Goal: Communication & Community: Answer question/provide support

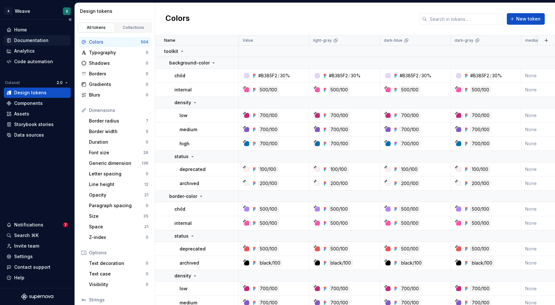
click at [37, 41] on div "Documentation" at bounding box center [31, 40] width 34 height 6
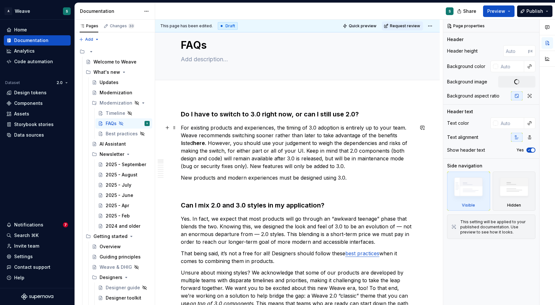
scroll to position [20, 0]
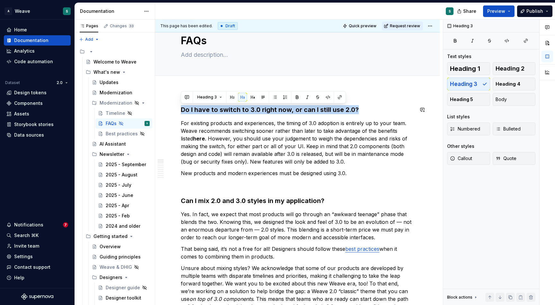
drag, startPoint x: 357, startPoint y: 110, endPoint x: 247, endPoint y: 102, distance: 110.3
copy h3 "Do I have to switch to 3.0 right now, or can I still use 2.0?"
click at [261, 162] on p "For existing products and experiences, the timing of 3.0 adoption is entirely u…" at bounding box center [297, 142] width 233 height 46
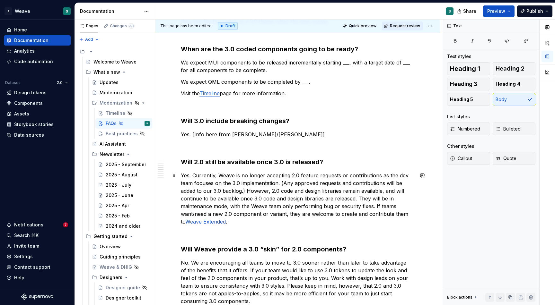
scroll to position [314, 0]
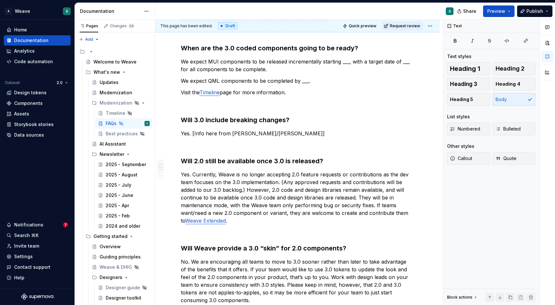
type textarea "*"
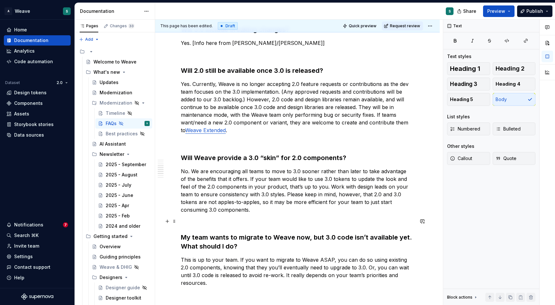
scroll to position [409, 0]
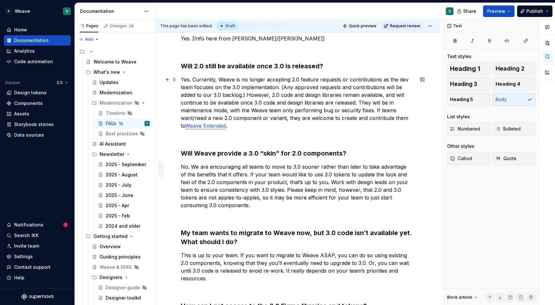
click at [209, 126] on link "Weave Extended" at bounding box center [205, 126] width 40 height 6
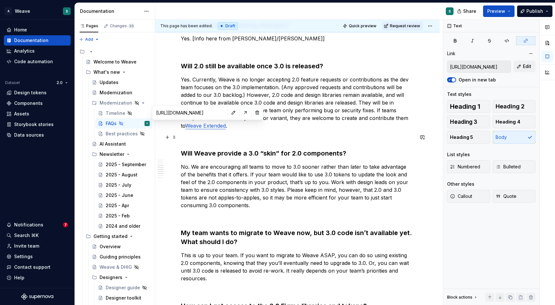
click at [218, 139] on p at bounding box center [297, 138] width 233 height 8
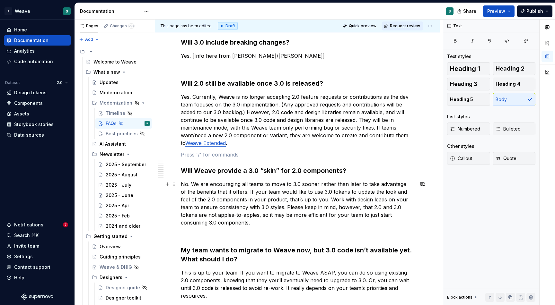
scroll to position [395, 0]
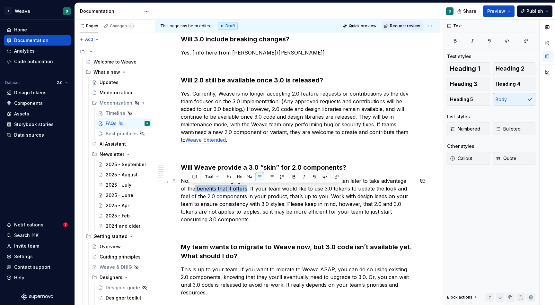
drag, startPoint x: 189, startPoint y: 189, endPoint x: 240, endPoint y: 191, distance: 51.4
click at [240, 191] on p "No. We are encouraging all teams to move to 3.0 sooner rather than later to tak…" at bounding box center [297, 200] width 233 height 46
click at [198, 175] on button "button" at bounding box center [194, 176] width 9 height 9
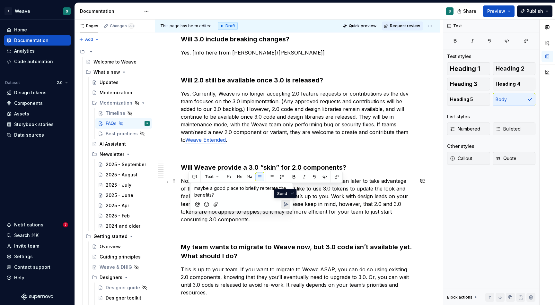
click at [286, 205] on icon "Send" at bounding box center [286, 205] width 4 height 4
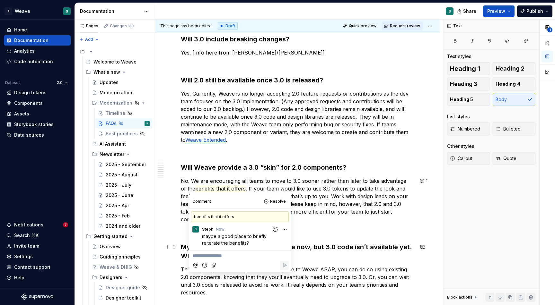
click at [246, 243] on span "maybe a good place to briefly reiterate the benefits?" at bounding box center [235, 240] width 66 height 12
click at [283, 229] on html "A Weave S Home Documentation Analytics Code automation Dataset 2.0 Design token…" at bounding box center [277, 152] width 555 height 305
click at [273, 240] on span "Edit comment" at bounding box center [264, 241] width 30 height 6
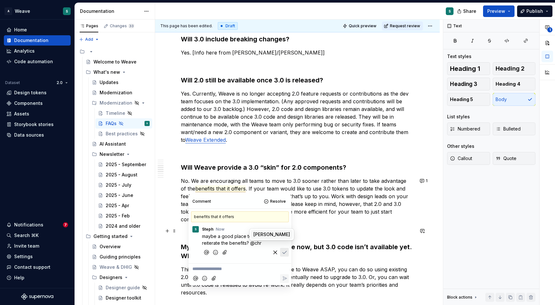
click at [260, 234] on span "[PERSON_NAME]" at bounding box center [271, 234] width 37 height 6
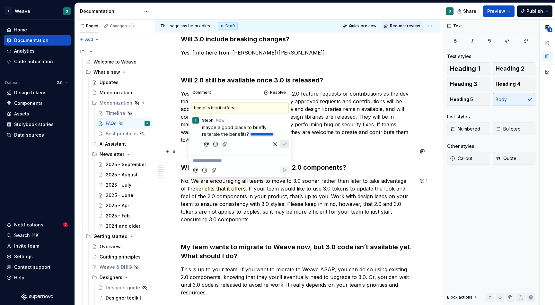
click at [284, 147] on icon "Save" at bounding box center [284, 144] width 6 height 6
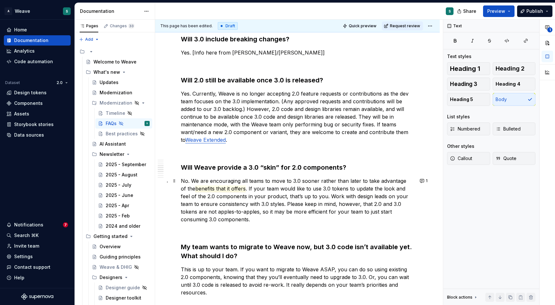
click at [309, 223] on p "No. We are encouraging all teams to move to 3.0 sooner rather than later to tak…" at bounding box center [297, 200] width 233 height 46
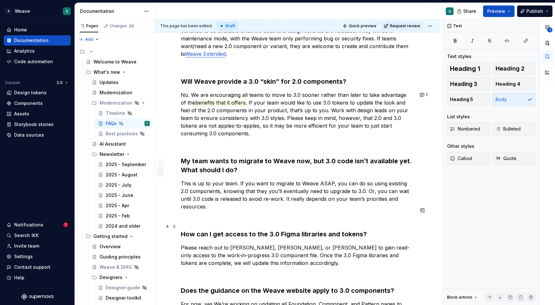
scroll to position [485, 0]
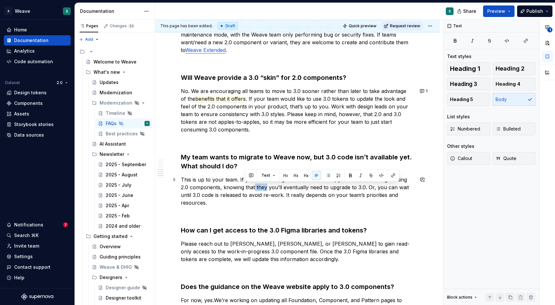
drag, startPoint x: 246, startPoint y: 187, endPoint x: 256, endPoint y: 188, distance: 10.9
click at [256, 188] on p "This is up to your team. If you want to migrate to Weave ASAP, you can do so us…" at bounding box center [297, 191] width 233 height 31
click at [222, 188] on p "This is up to your team. If you want to migrate to Weave ASAP, you can do so us…" at bounding box center [297, 191] width 233 height 31
drag, startPoint x: 214, startPoint y: 186, endPoint x: 257, endPoint y: 188, distance: 42.7
click at [257, 188] on p "This is up to your team. If you want to migrate to Weave ASAP, you can do so us…" at bounding box center [297, 191] width 233 height 31
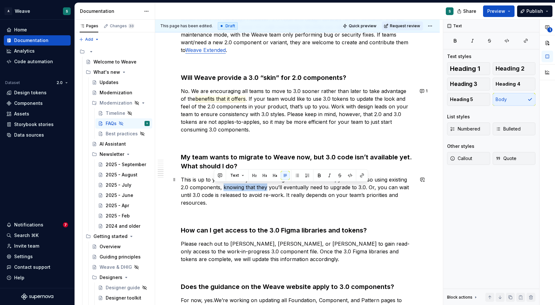
click at [255, 188] on p "This is up to your team. If you want to migrate to Weave ASAP, you can do so us…" at bounding box center [297, 191] width 233 height 31
drag, startPoint x: 247, startPoint y: 186, endPoint x: 257, endPoint y: 187, distance: 10.0
click at [257, 187] on p "This is up to your team. If you want to migrate to Weave ASAP, you can do so us…" at bounding box center [297, 191] width 233 height 31
click at [252, 175] on button "button" at bounding box center [252, 175] width 9 height 9
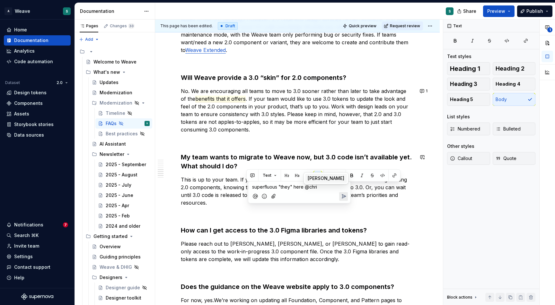
click at [312, 177] on span "[PERSON_NAME]" at bounding box center [325, 178] width 37 height 6
click at [345, 195] on icon "Send" at bounding box center [343, 197] width 6 height 6
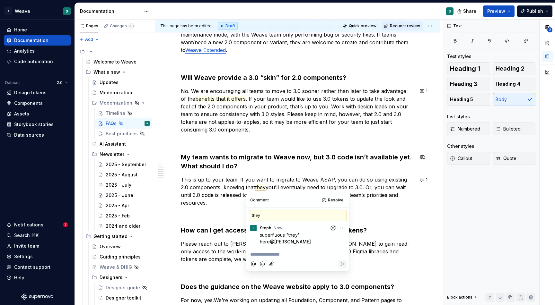
click at [380, 211] on p at bounding box center [297, 215] width 233 height 8
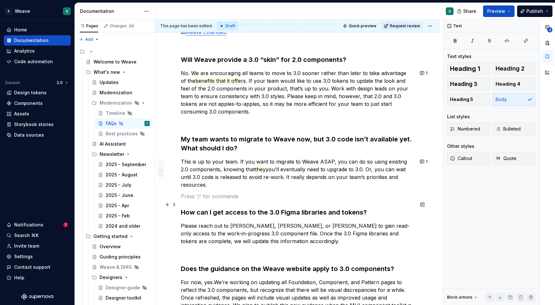
scroll to position [504, 0]
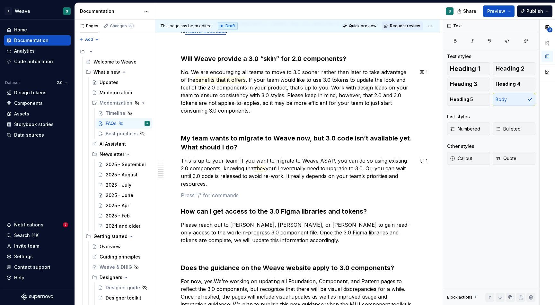
type textarea "*"
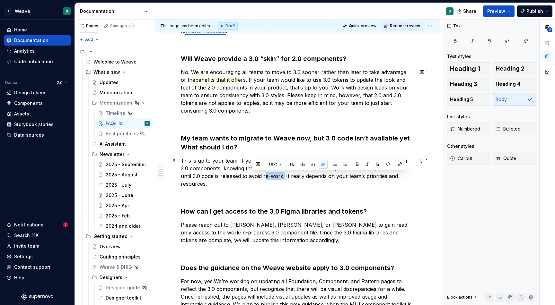
drag, startPoint x: 252, startPoint y: 176, endPoint x: 271, endPoint y: 176, distance: 18.6
click at [271, 176] on p "This is up to your team. If you want to migrate to Weave ASAP, you can do so us…" at bounding box center [297, 172] width 233 height 31
click at [259, 163] on button "button" at bounding box center [257, 164] width 9 height 9
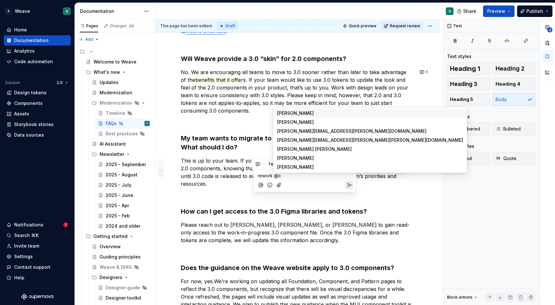
click at [306, 114] on li "CL [PERSON_NAME]" at bounding box center [369, 113] width 191 height 9
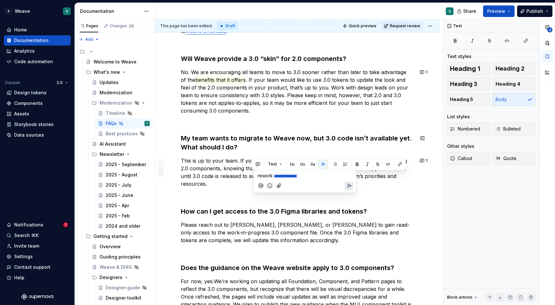
click at [349, 185] on icon "Send" at bounding box center [349, 186] width 6 height 6
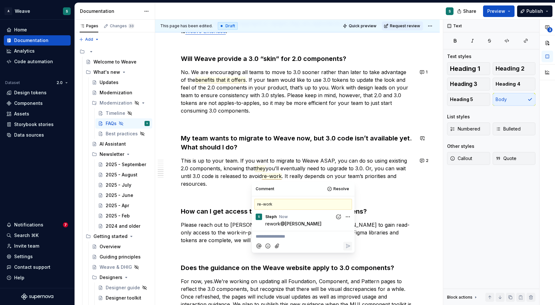
click at [394, 207] on h3 "How can I get access to the 3.0 Figma libraries and tokens?" at bounding box center [297, 211] width 233 height 9
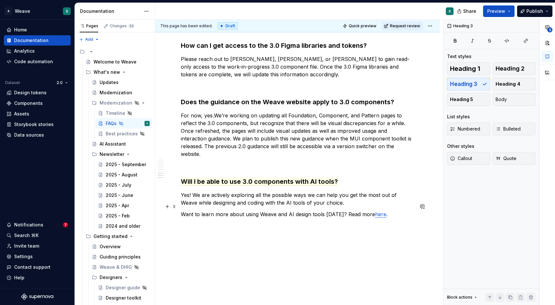
scroll to position [670, 0]
click at [318, 177] on span "Will I be able to use 3.0 components with AI tools?" at bounding box center [259, 181] width 157 height 8
click at [410, 221] on p at bounding box center [297, 225] width 233 height 8
click at [112, 134] on div "Best practices" at bounding box center [115, 134] width 18 height 6
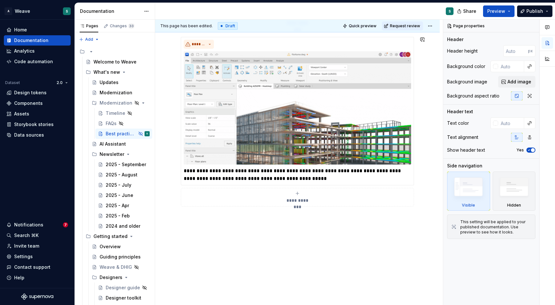
scroll to position [796, 0]
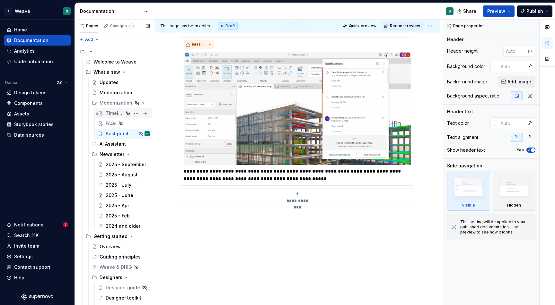
click at [113, 113] on div "Timeline" at bounding box center [115, 113] width 18 height 6
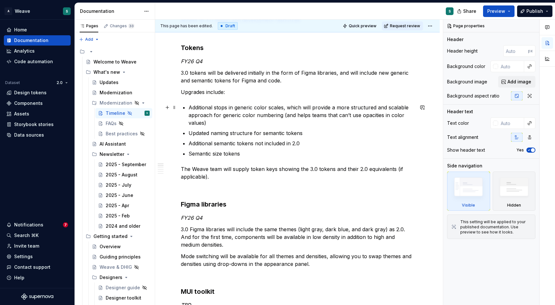
scroll to position [126, 0]
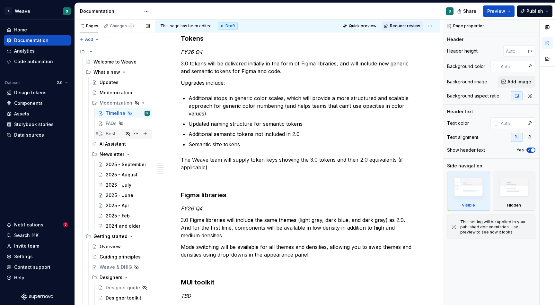
click at [108, 132] on div "Best practices" at bounding box center [115, 134] width 18 height 6
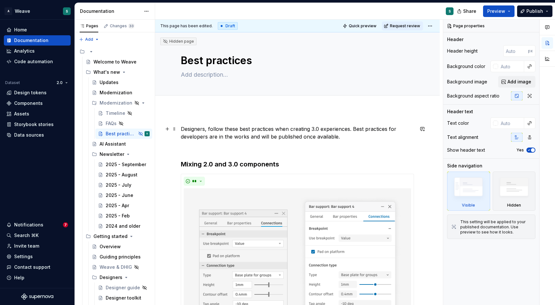
type textarea "*"
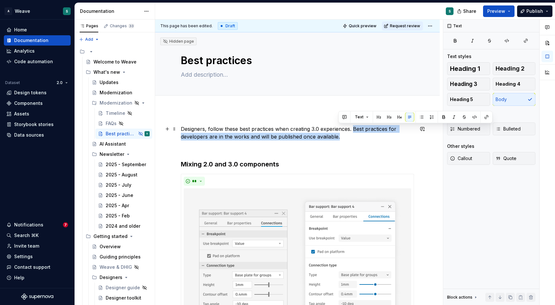
drag, startPoint x: 353, startPoint y: 128, endPoint x: 355, endPoint y: 136, distance: 8.1
click at [355, 136] on p "Designers, follow these best practices when creating 3.0 experiences. Best prac…" at bounding box center [297, 132] width 233 height 15
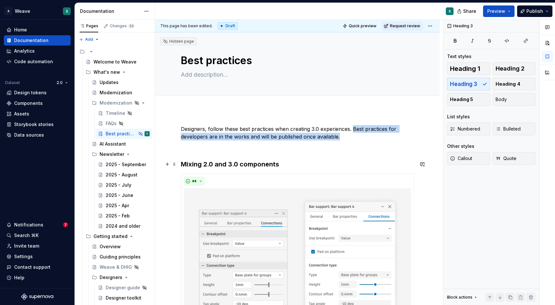
click at [384, 166] on h3 "Mixing 2.0 and 3.0 components" at bounding box center [297, 164] width 233 height 9
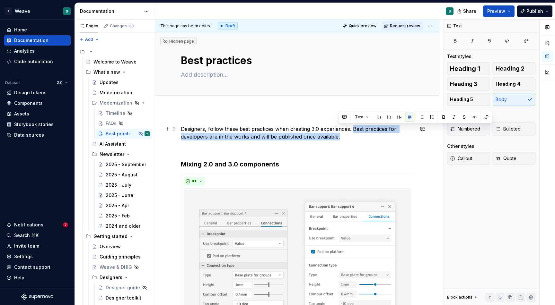
drag, startPoint x: 353, startPoint y: 127, endPoint x: 355, endPoint y: 133, distance: 6.3
click at [355, 133] on p "Designers, follow these best practices when creating 3.0 experiences. Best prac…" at bounding box center [297, 132] width 233 height 15
click at [345, 115] on button "button" at bounding box center [344, 117] width 9 height 9
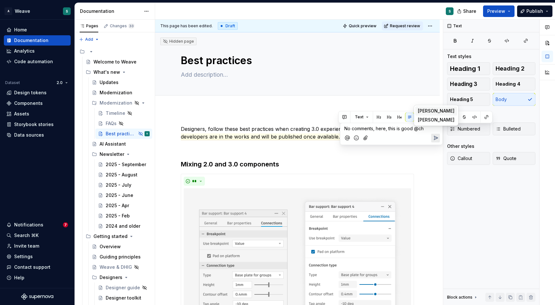
click at [429, 108] on span "[PERSON_NAME]" at bounding box center [436, 111] width 37 height 6
click at [374, 127] on span "No comments, here, this is good" at bounding box center [378, 128] width 68 height 5
click at [434, 142] on icon "Send" at bounding box center [435, 138] width 6 height 6
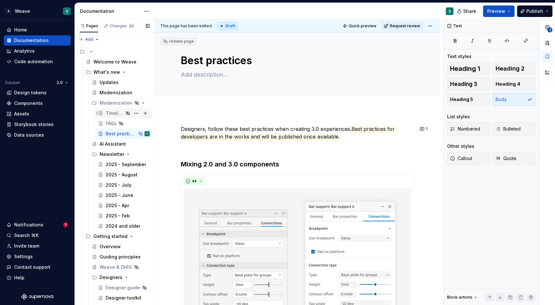
click at [109, 113] on div "Timeline" at bounding box center [115, 113] width 18 height 6
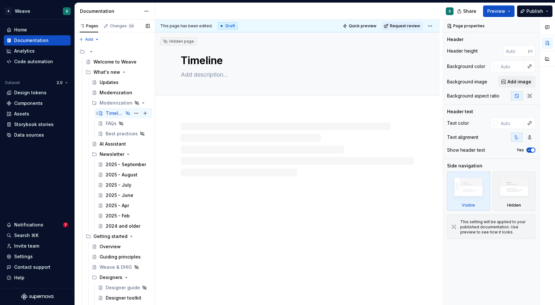
click at [109, 113] on div "Timeline" at bounding box center [115, 113] width 18 height 6
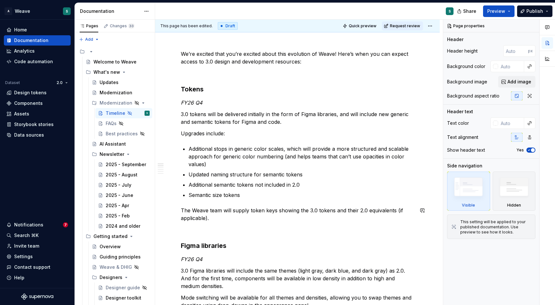
scroll to position [75, 0]
click at [106, 124] on div "FAQs" at bounding box center [111, 123] width 11 height 6
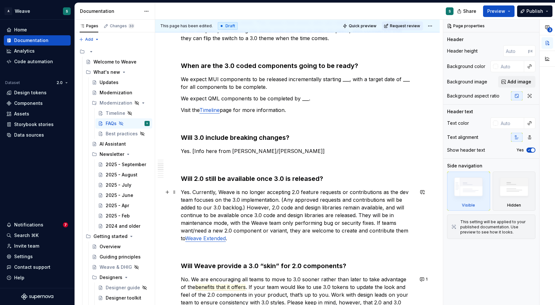
scroll to position [309, 0]
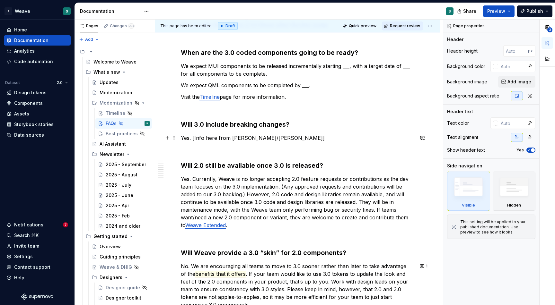
type textarea "*"
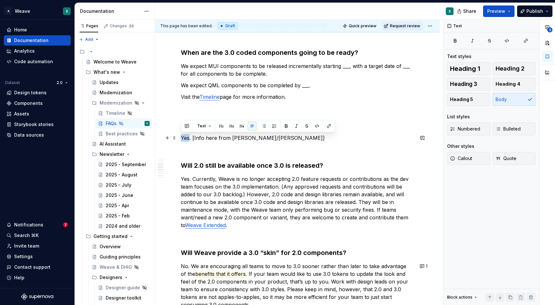
drag, startPoint x: 181, startPoint y: 137, endPoint x: 189, endPoint y: 137, distance: 8.0
click at [189, 137] on p "Yes. [Info here from [PERSON_NAME]/[PERSON_NAME]]" at bounding box center [297, 138] width 233 height 8
click at [193, 138] on p "Yes. [Info here from [PERSON_NAME]/[PERSON_NAME]]" at bounding box center [297, 138] width 233 height 8
click at [199, 125] on button "button" at bounding box center [198, 126] width 9 height 9
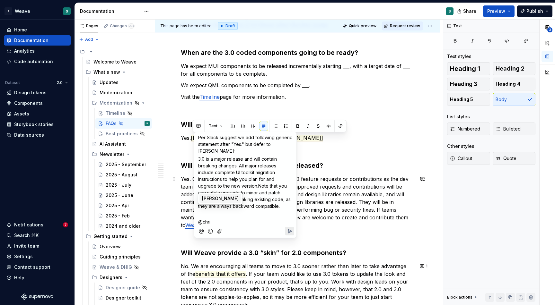
click at [215, 199] on span "[PERSON_NAME]" at bounding box center [220, 198] width 37 height 6
click at [290, 221] on icon "Send" at bounding box center [289, 224] width 6 height 6
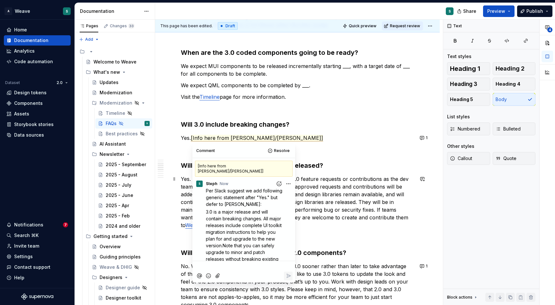
scroll to position [22, 0]
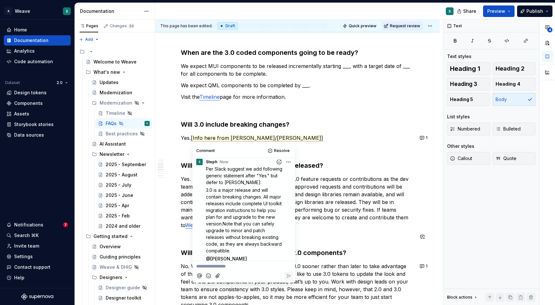
click at [348, 231] on div "Do I have to switch to 3.0 right now, or can I still use 2.0? For existing prod…" at bounding box center [297, 203] width 233 height 774
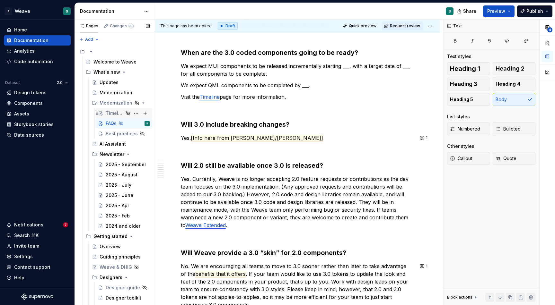
click at [108, 115] on div "Timeline" at bounding box center [115, 113] width 18 height 6
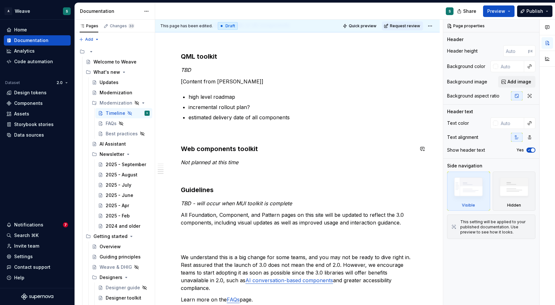
scroll to position [465, 0]
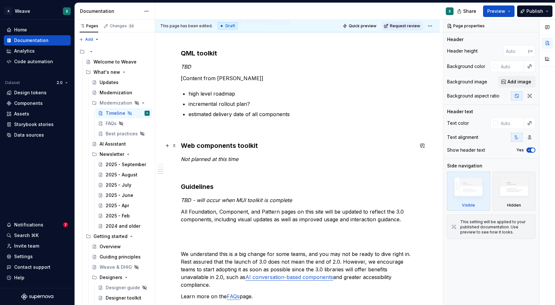
type textarea "*"
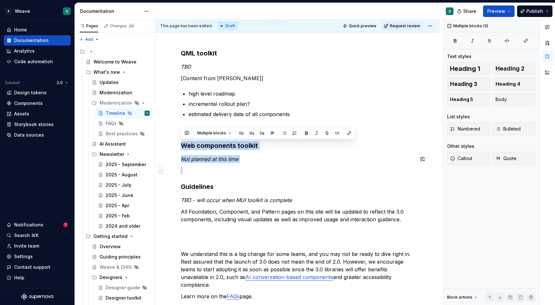
drag, startPoint x: 182, startPoint y: 144, endPoint x: 242, endPoint y: 166, distance: 63.1
click at [188, 133] on button "button" at bounding box center [186, 133] width 9 height 9
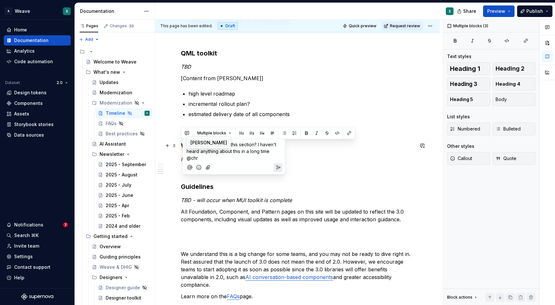
click at [205, 143] on span "[PERSON_NAME]" at bounding box center [208, 143] width 37 height 6
click at [278, 168] on icon "Send" at bounding box center [278, 169] width 4 height 4
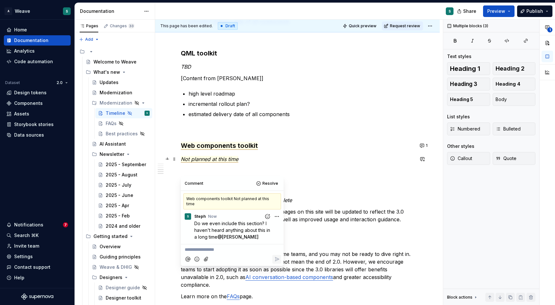
click at [306, 157] on p "Not planned at this time" at bounding box center [297, 159] width 233 height 8
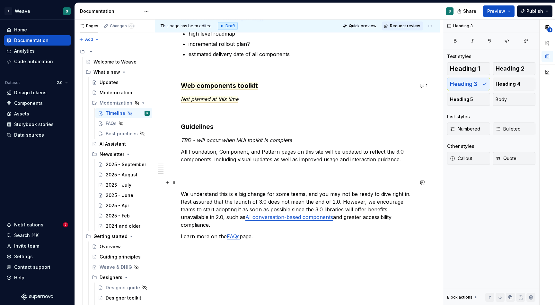
scroll to position [526, 0]
click at [109, 90] on div "Modernization" at bounding box center [114, 93] width 31 height 6
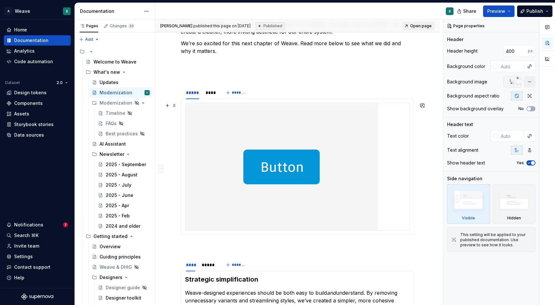
type textarea "*"
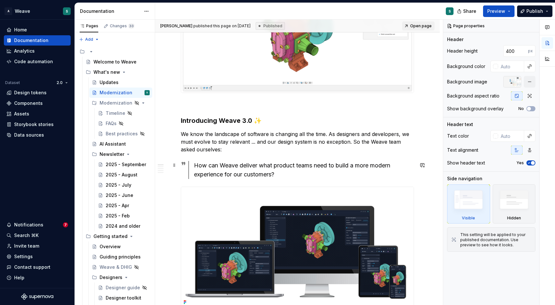
scroll to position [245, 0]
